Goal: Obtain resource: Obtain resource

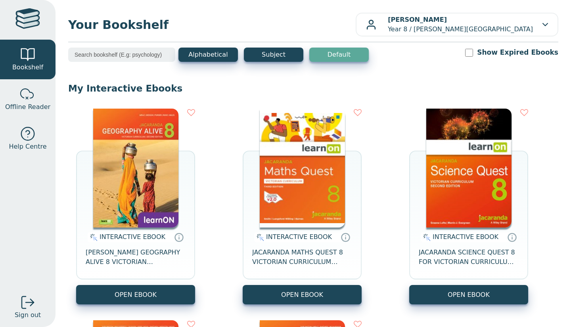
click at [229, 143] on div "INTERACTIVE EBOOK [PERSON_NAME] GEOGRAPHY ALIVE 8 VICTORIAN CURRICULUM LEARNON …" at bounding box center [313, 312] width 490 height 423
click at [222, 145] on div "INTERACTIVE EBOOK [PERSON_NAME] GEOGRAPHY ALIVE 8 VICTORIAN CURRICULUM LEARNON …" at bounding box center [313, 312] width 490 height 423
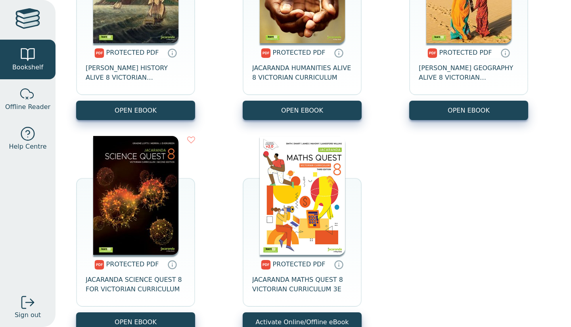
scroll to position [690, 0]
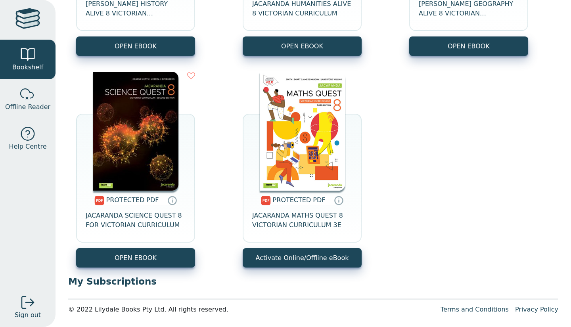
click at [234, 148] on div "PROTECTED PDF [PERSON_NAME] HISTORY ALIVE 8 VICTORIAN CURRICULUM LEARNON 2E OPE…" at bounding box center [313, 63] width 490 height 423
click at [229, 138] on div "PROTECTED PDF [PERSON_NAME] HISTORY ALIVE 8 VICTORIAN CURRICULUM LEARNON 2E OPE…" at bounding box center [313, 63] width 490 height 423
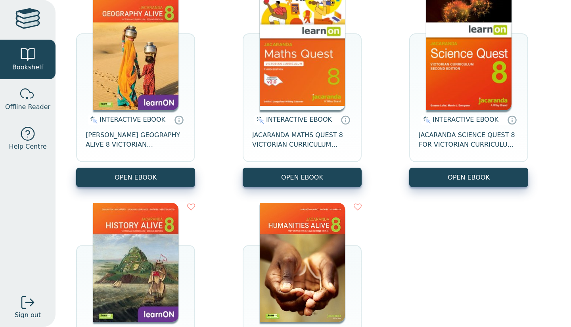
scroll to position [111, 0]
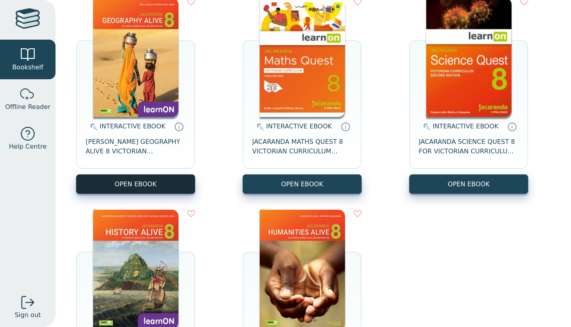
click at [167, 180] on button "OPEN EBOOK" at bounding box center [135, 183] width 119 height 19
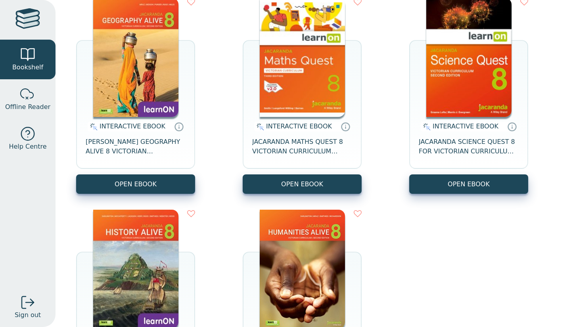
click at [343, 108] on div "INTERACTIVE EBOOK JACARANDA MATHS QUEST 8 VICTORIAN CURRICULUM LEARNON EBOOK 3E…" at bounding box center [302, 96] width 119 height 196
click at [224, 94] on div "INTERACTIVE EBOOK [PERSON_NAME] GEOGRAPHY ALIVE 8 VICTORIAN CURRICULUM LEARNON …" at bounding box center [313, 201] width 490 height 423
drag, startPoint x: 240, startPoint y: 85, endPoint x: 343, endPoint y: 106, distance: 105.2
click at [343, 106] on div "INTERACTIVE EBOOK JACARANDA MATHS QUEST 8 VICTORIAN CURRICULUM LEARNON EBOOK 3E…" at bounding box center [302, 96] width 119 height 196
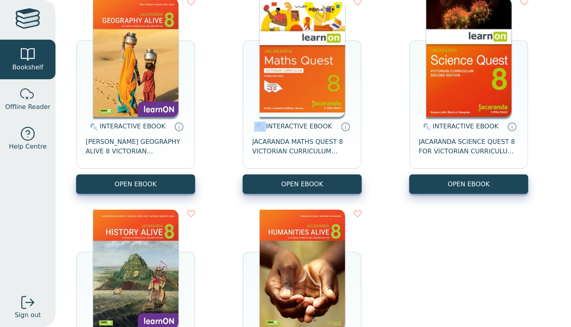
click at [343, 106] on div "INTERACTIVE EBOOK JACARANDA MATHS QUEST 8 VICTORIAN CURRICULUM LEARNON EBOOK 3E…" at bounding box center [302, 96] width 119 height 196
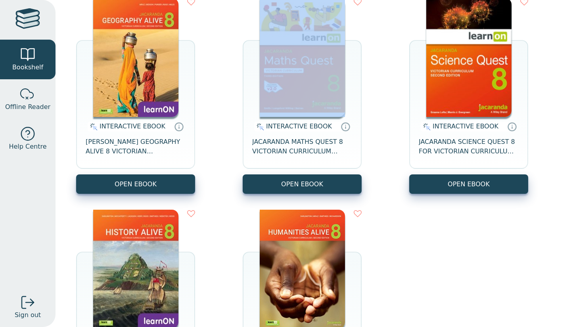
click at [343, 106] on div "INTERACTIVE EBOOK JACARANDA MATHS QUEST 8 VICTORIAN CURRICULUM LEARNON EBOOK 3E…" at bounding box center [302, 96] width 119 height 196
click at [212, 58] on div "INTERACTIVE EBOOK [PERSON_NAME] GEOGRAPHY ALIVE 8 VICTORIAN CURRICULUM LEARNON …" at bounding box center [313, 201] width 490 height 423
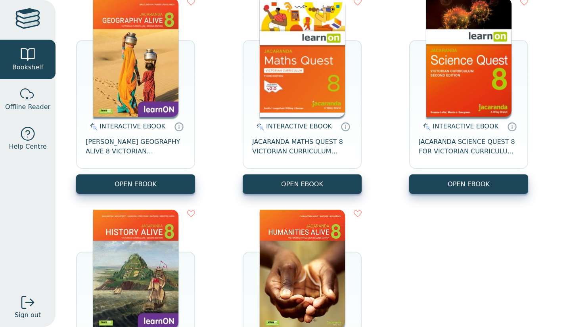
drag, startPoint x: 205, startPoint y: 6, endPoint x: 342, endPoint y: 109, distance: 171.3
click at [342, 109] on img at bounding box center [302, 57] width 85 height 119
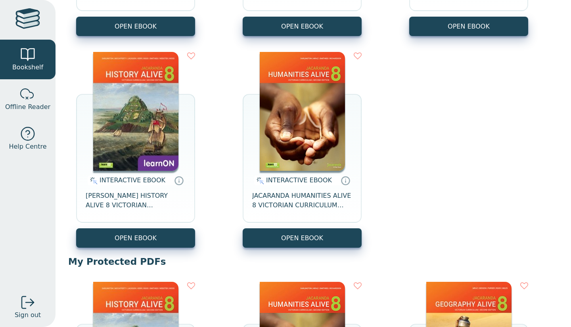
scroll to position [554, 0]
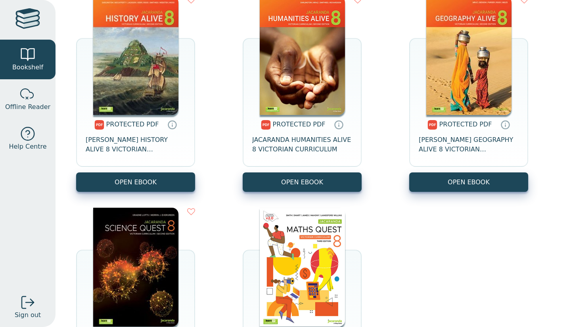
click at [295, 199] on div "PROTECTED PDF [PERSON_NAME] HISTORY ALIVE 8 VICTORIAN CURRICULUM LEARNON 2E OPE…" at bounding box center [313, 199] width 490 height 423
